Goal: Task Accomplishment & Management: Manage account settings

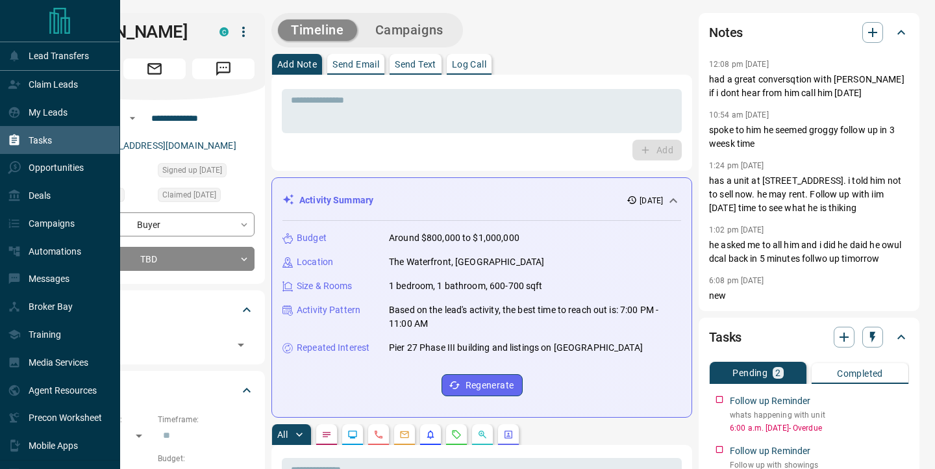
click at [55, 140] on div "Tasks" at bounding box center [60, 140] width 120 height 28
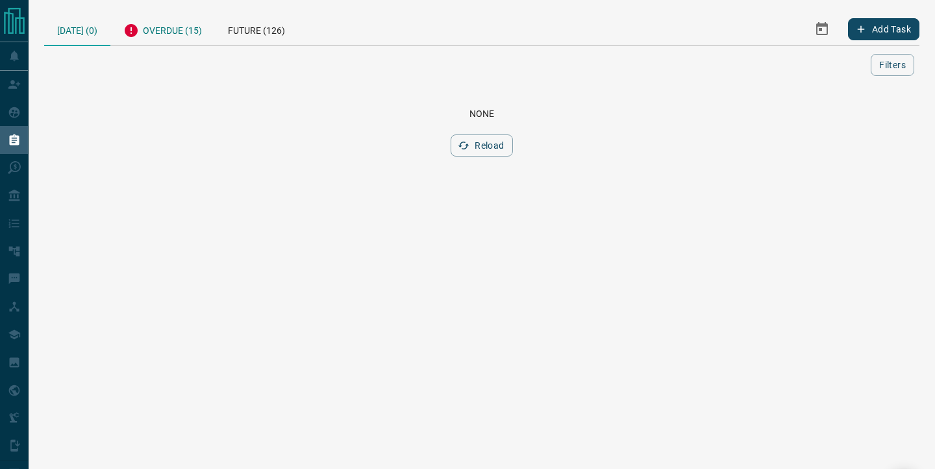
click at [177, 29] on div "Overdue (15)" at bounding box center [162, 29] width 105 height 32
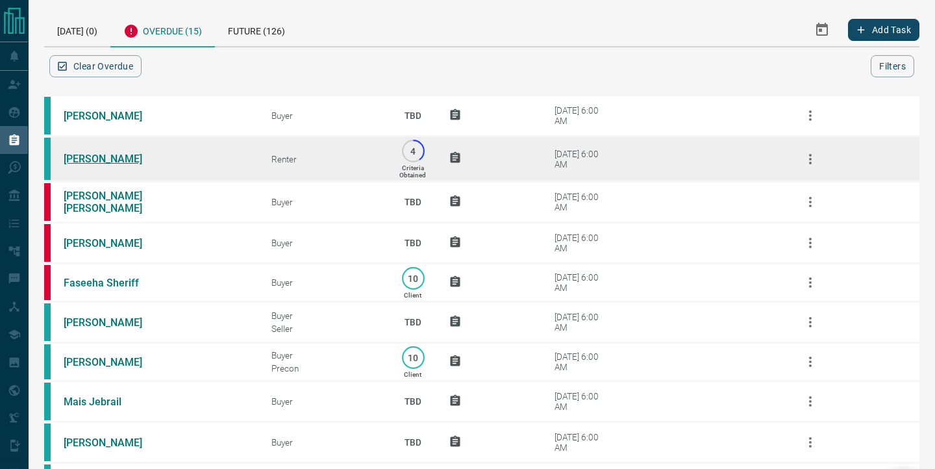
click at [105, 164] on link "[PERSON_NAME]" at bounding box center [112, 159] width 97 height 12
click at [99, 159] on link "[PERSON_NAME]" at bounding box center [112, 159] width 97 height 12
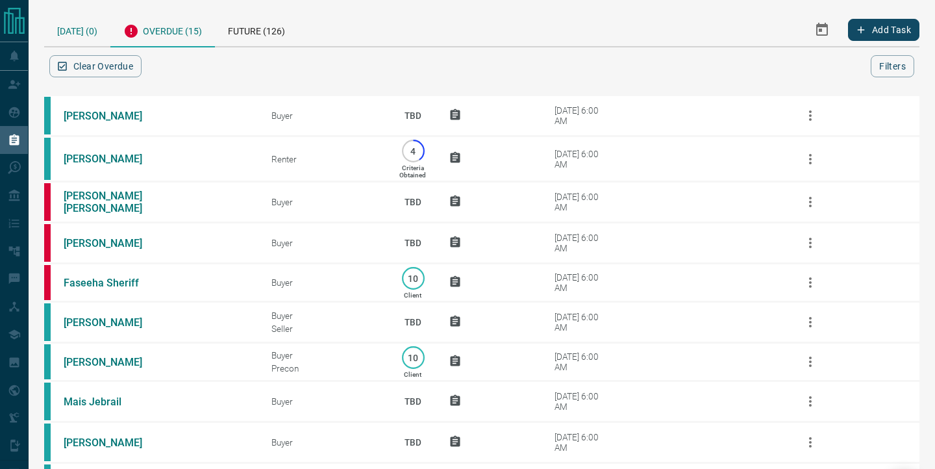
click at [82, 31] on div "[DATE] (0)" at bounding box center [77, 29] width 66 height 33
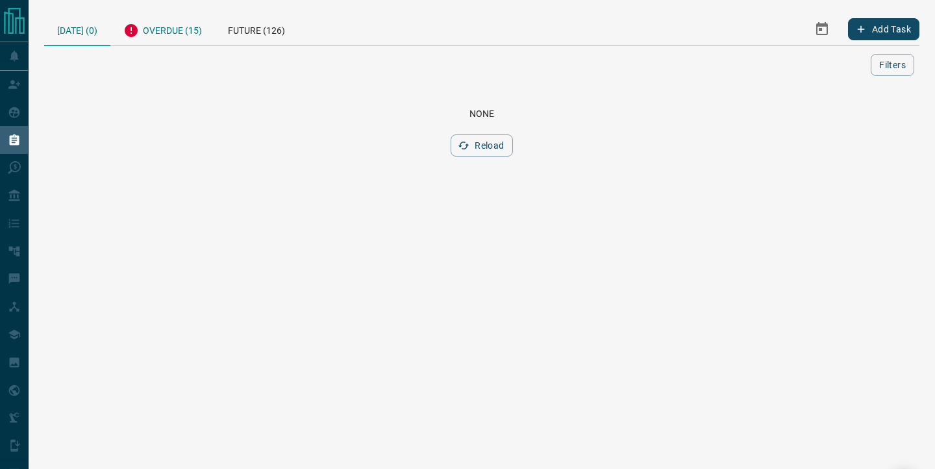
click at [190, 32] on div "Overdue (15)" at bounding box center [162, 29] width 105 height 32
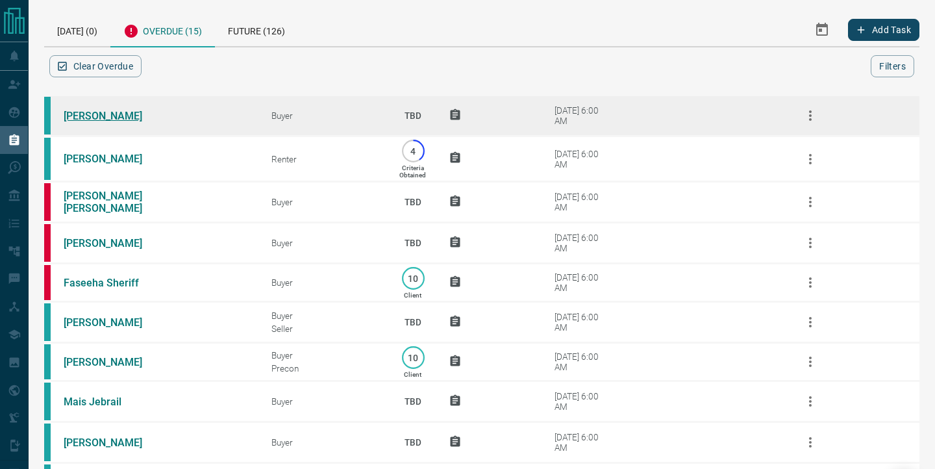
click at [119, 114] on link "[PERSON_NAME]" at bounding box center [112, 116] width 97 height 12
click at [807, 118] on icon "button" at bounding box center [810, 116] width 16 height 16
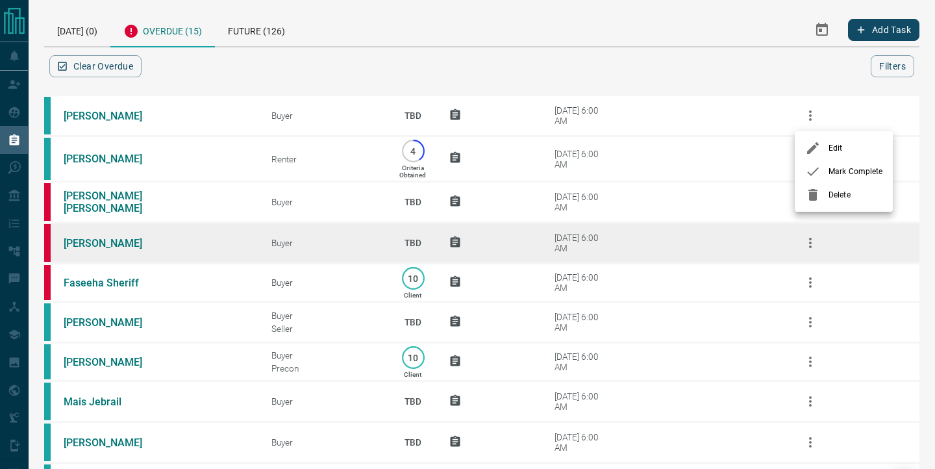
click at [825, 200] on div at bounding box center [816, 195] width 23 height 16
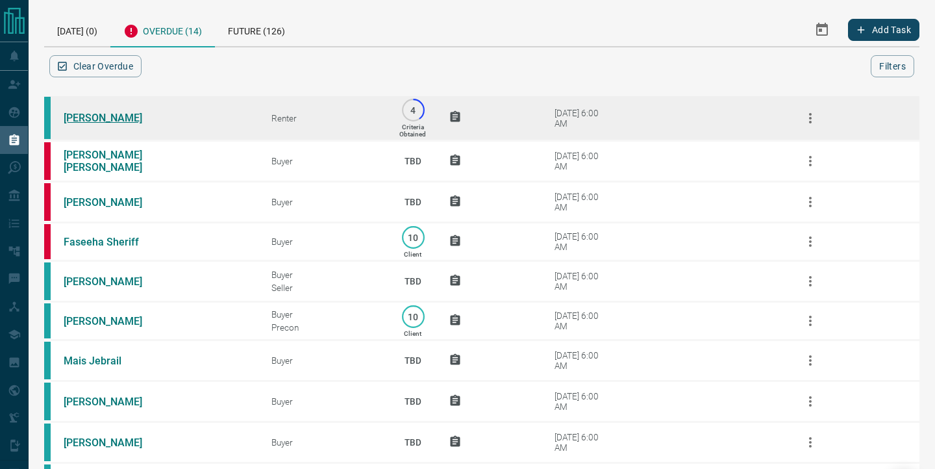
click at [117, 119] on link "[PERSON_NAME]" at bounding box center [112, 118] width 97 height 12
click at [813, 121] on icon "button" at bounding box center [810, 118] width 16 height 16
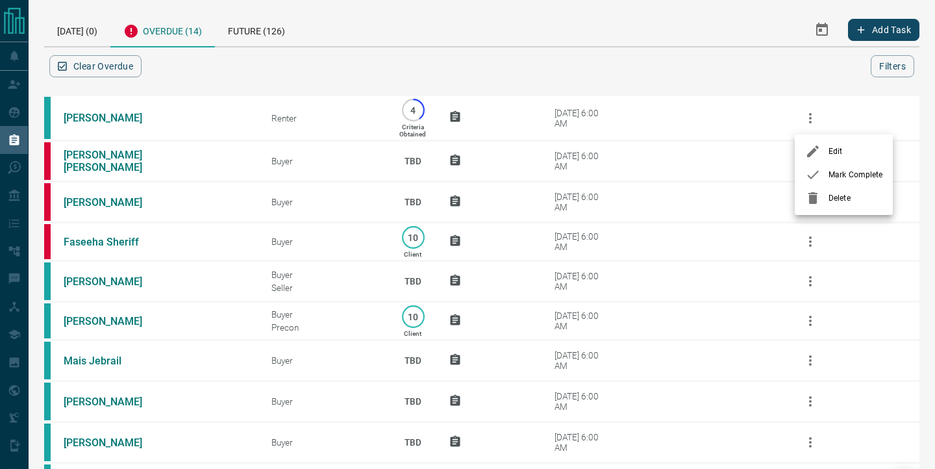
click at [822, 202] on div at bounding box center [816, 198] width 23 height 16
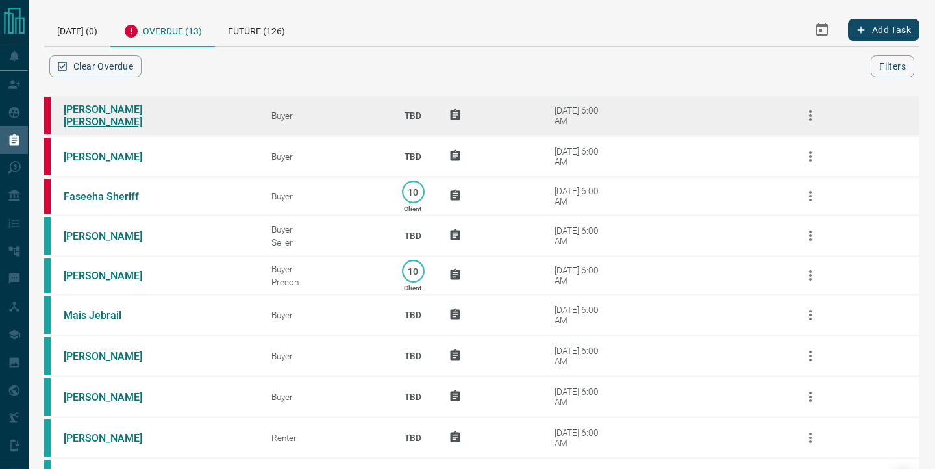
click at [94, 118] on link "[PERSON_NAME] [PERSON_NAME]" at bounding box center [112, 115] width 97 height 25
click at [106, 118] on link "[PERSON_NAME] [PERSON_NAME]" at bounding box center [112, 115] width 97 height 25
click at [805, 119] on icon "button" at bounding box center [810, 116] width 16 height 16
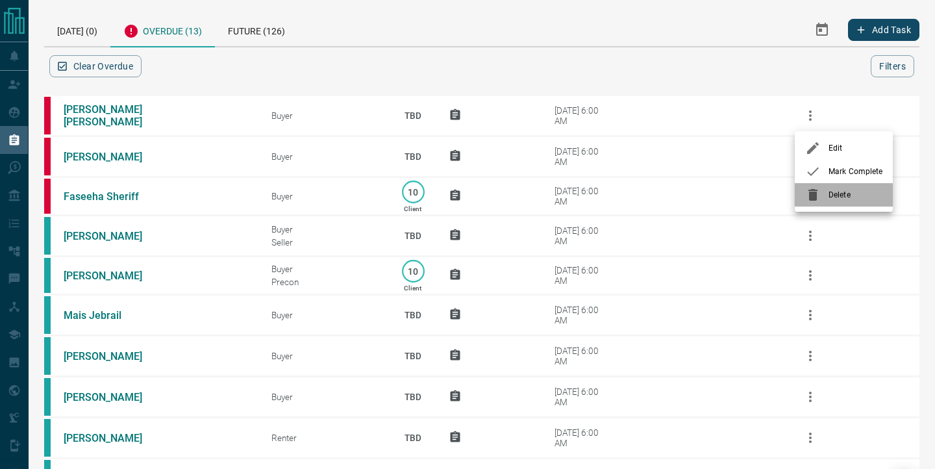
click at [838, 192] on span "Delete" at bounding box center [855, 195] width 54 height 12
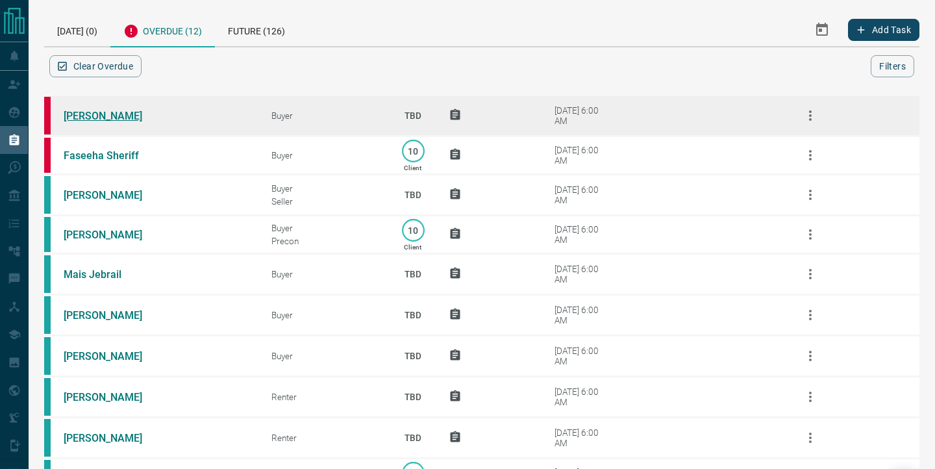
click at [114, 115] on link "[PERSON_NAME]" at bounding box center [112, 116] width 97 height 12
